Goal: Task Accomplishment & Management: Manage account settings

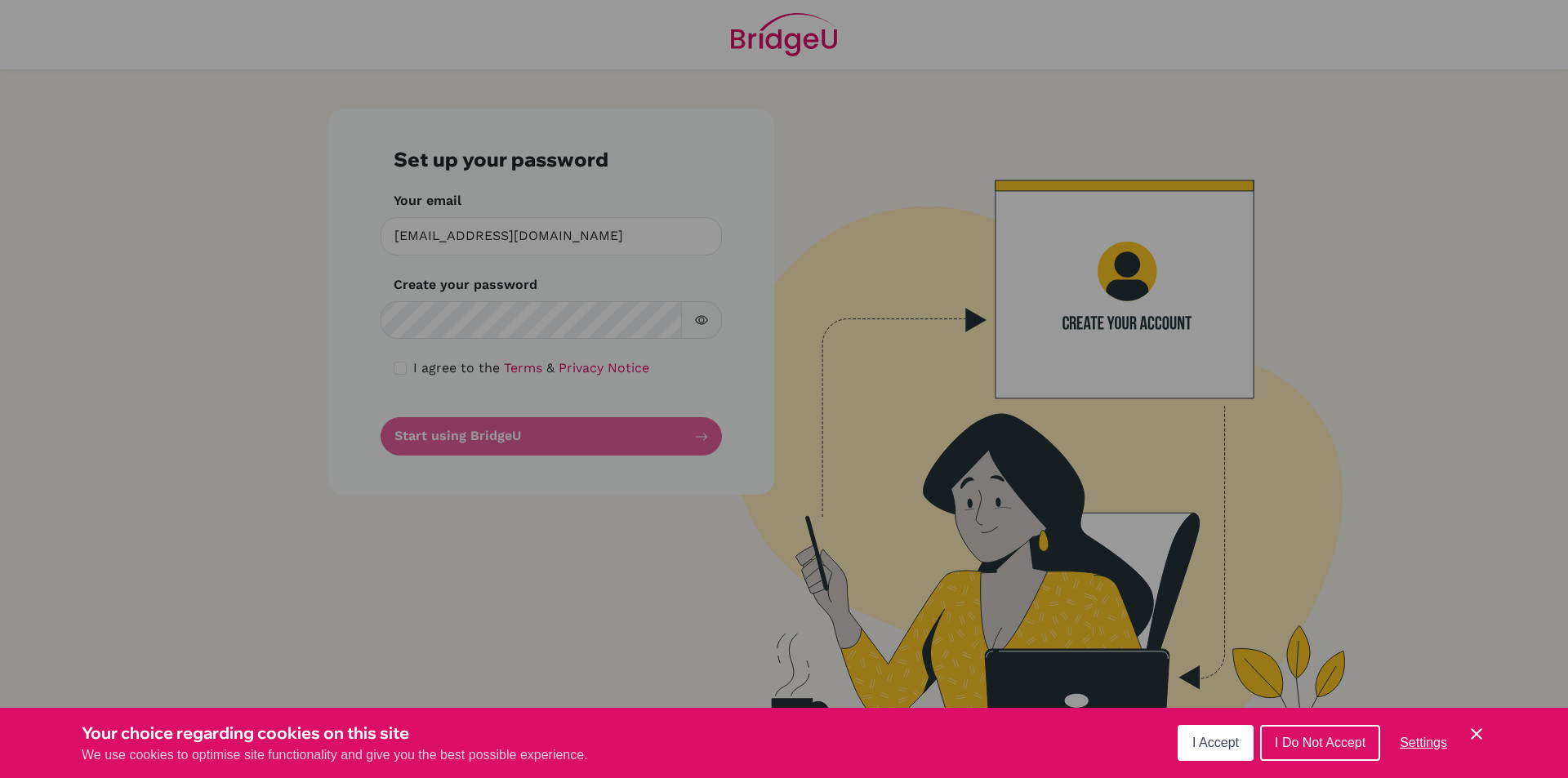
click at [451, 321] on div "Cookie Preferences" at bounding box center [784, 389] width 1568 height 778
click at [451, 321] on div "Cookie Preferences" at bounding box center [784, 389] width 1568 height 778
click at [574, 323] on div "Cookie Preferences" at bounding box center [784, 389] width 1568 height 778
click at [700, 317] on div "Cookie Preferences" at bounding box center [784, 389] width 1568 height 778
click at [646, 326] on div "Cookie Preferences" at bounding box center [784, 389] width 1568 height 778
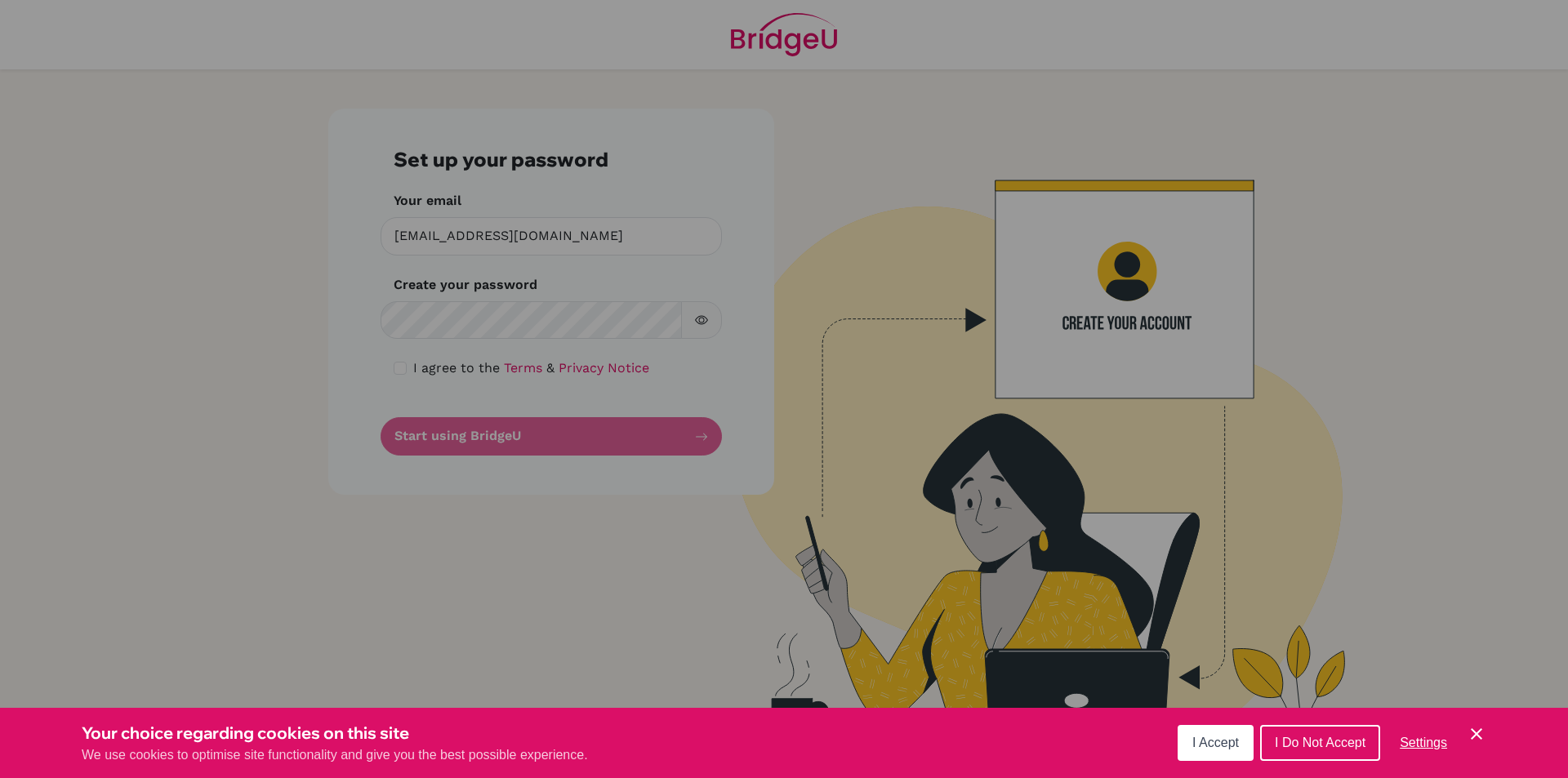
click at [593, 318] on div "Cookie Preferences" at bounding box center [784, 389] width 1568 height 778
click at [534, 229] on div "Cookie Preferences" at bounding box center [784, 389] width 1568 height 778
click at [535, 230] on div "Cookie Preferences" at bounding box center [784, 389] width 1568 height 778
click at [509, 287] on div "Cookie Preferences" at bounding box center [784, 389] width 1568 height 778
click at [511, 277] on div "Cookie Preferences" at bounding box center [784, 389] width 1568 height 778
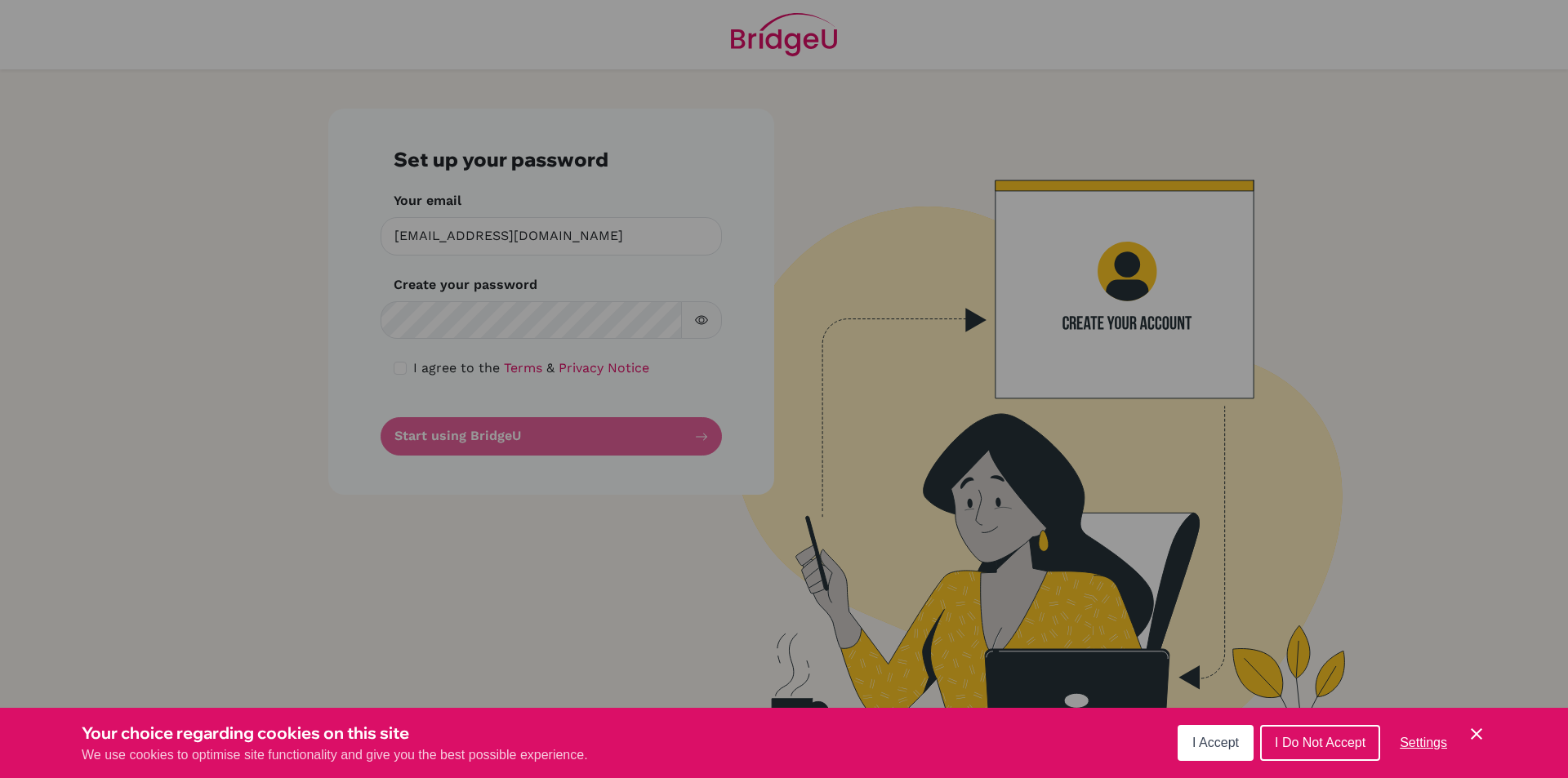
click at [511, 277] on div "Cookie Preferences" at bounding box center [784, 389] width 1568 height 778
